Goal: Obtain resource: Obtain resource

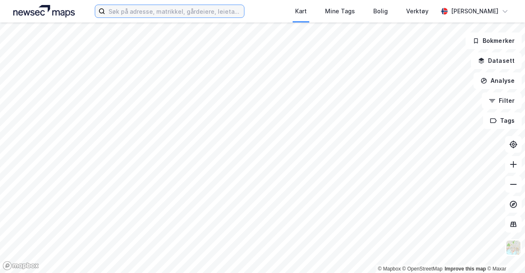
click at [184, 12] on input at bounding box center [174, 11] width 139 height 12
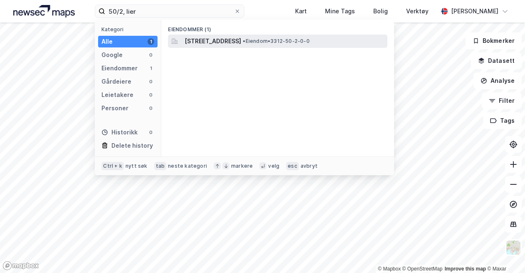
click at [241, 40] on span "[STREET_ADDRESS]" at bounding box center [212, 41] width 57 height 10
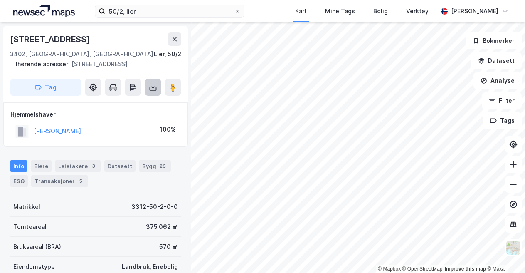
click at [153, 95] on button at bounding box center [153, 87] width 17 height 17
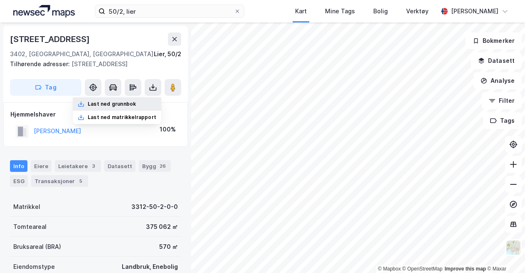
click at [135, 108] on div "Last ned grunnbok" at bounding box center [117, 103] width 89 height 13
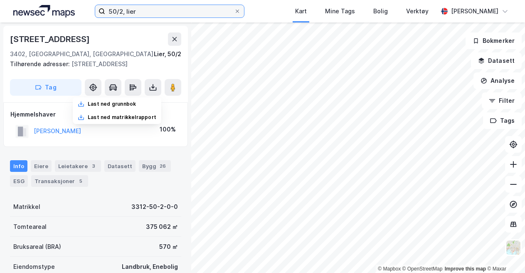
click at [123, 12] on input "50/2, lier" at bounding box center [169, 11] width 129 height 12
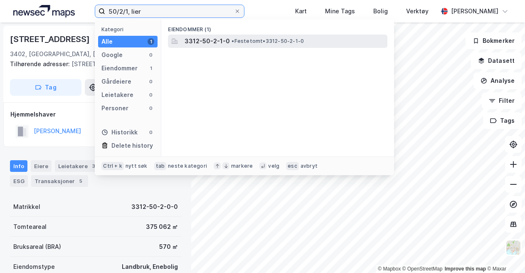
type input "50/2/1, lier"
click at [246, 42] on span "• Festetomt • 3312-50-2-1-0" at bounding box center [267, 41] width 72 height 7
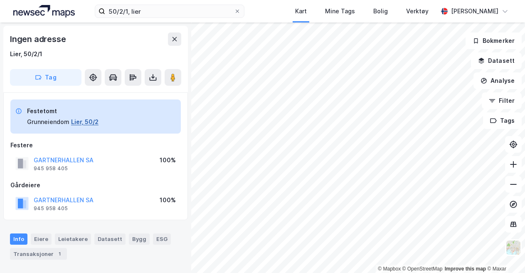
click at [81, 119] on button "Lier, 50/2" at bounding box center [84, 122] width 27 height 10
click at [29, 52] on div "Lier, 50/2/1" at bounding box center [26, 54] width 32 height 10
click at [149, 81] on button at bounding box center [153, 77] width 17 height 17
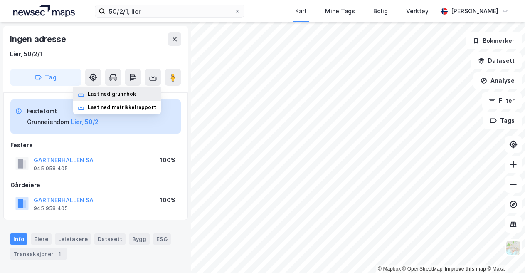
click at [144, 95] on div "Last ned grunnbok" at bounding box center [117, 93] width 89 height 13
